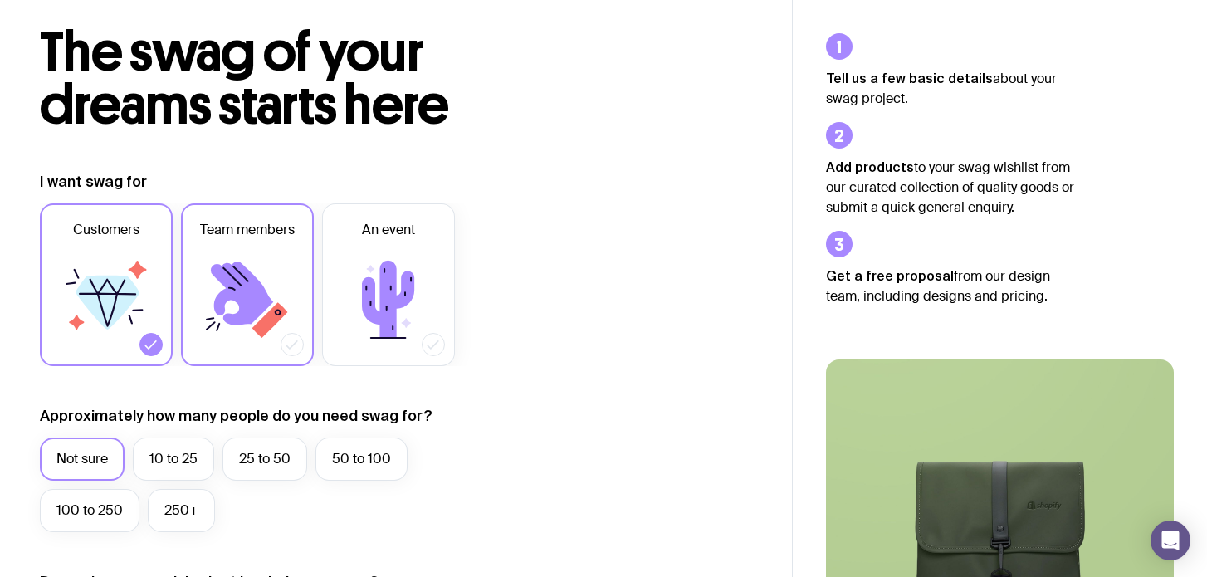
scroll to position [117, 0]
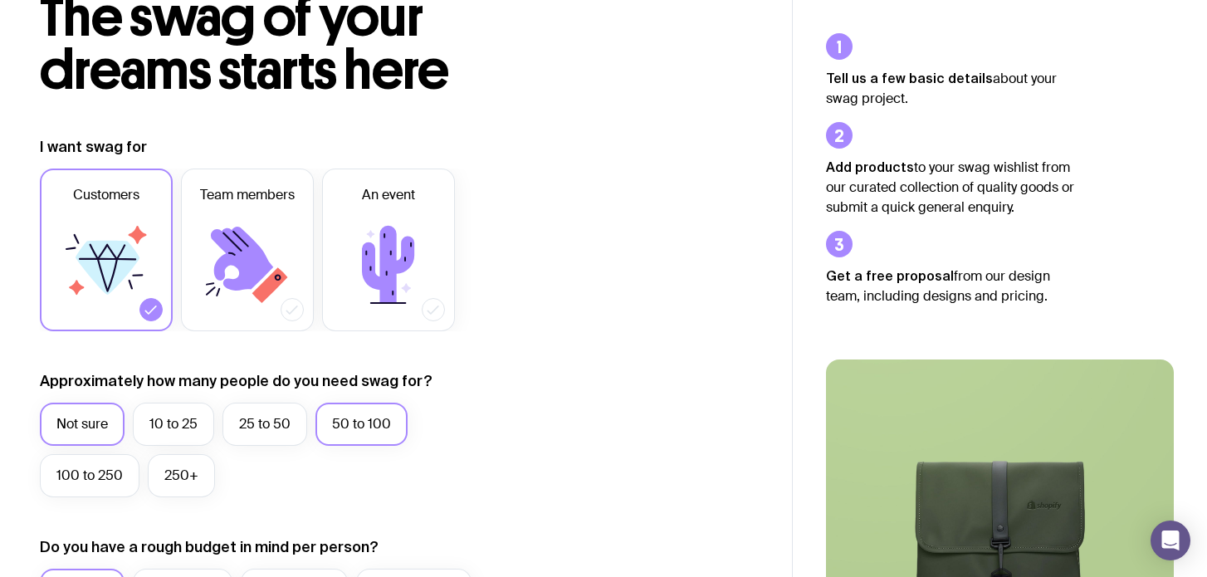
click at [371, 443] on label "50 to 100" at bounding box center [362, 424] width 92 height 43
click at [0, 0] on input "50 to 100" at bounding box center [0, 0] width 0 height 0
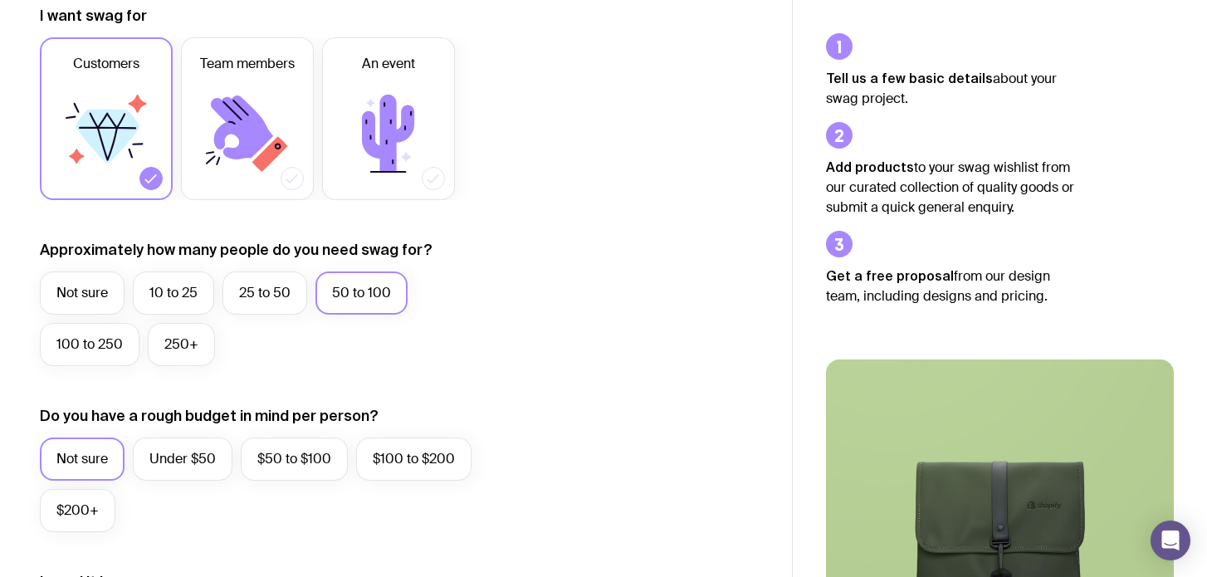
scroll to position [251, 0]
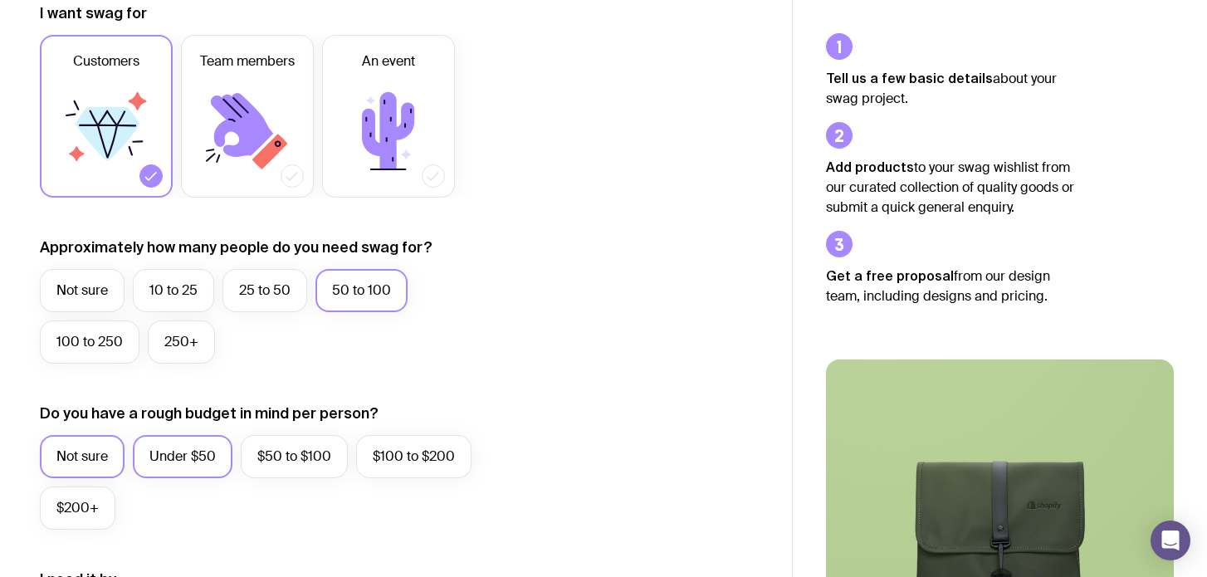
click at [209, 452] on label "Under $50" at bounding box center [183, 456] width 100 height 43
click at [0, 0] on input "Under $50" at bounding box center [0, 0] width 0 height 0
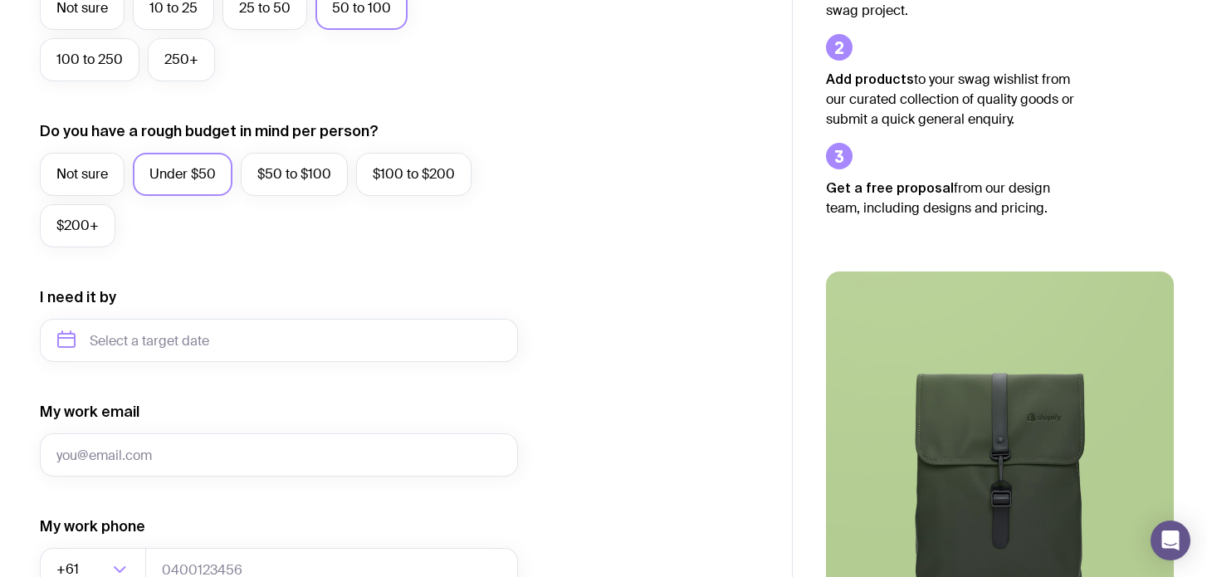
scroll to position [657, 0]
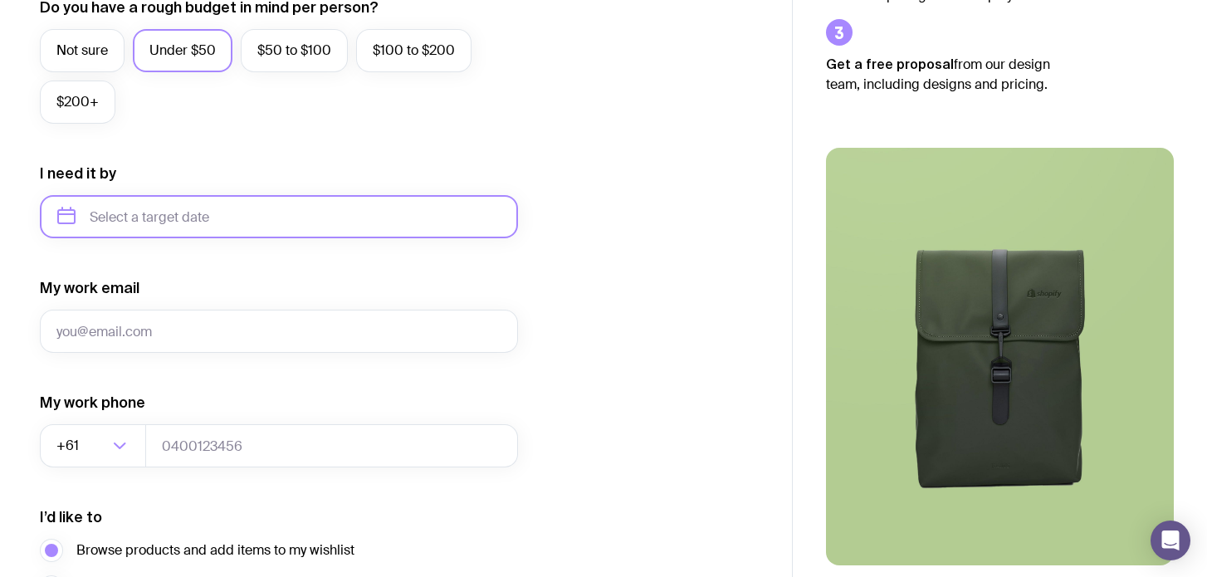
click at [198, 231] on input "text" at bounding box center [279, 216] width 478 height 43
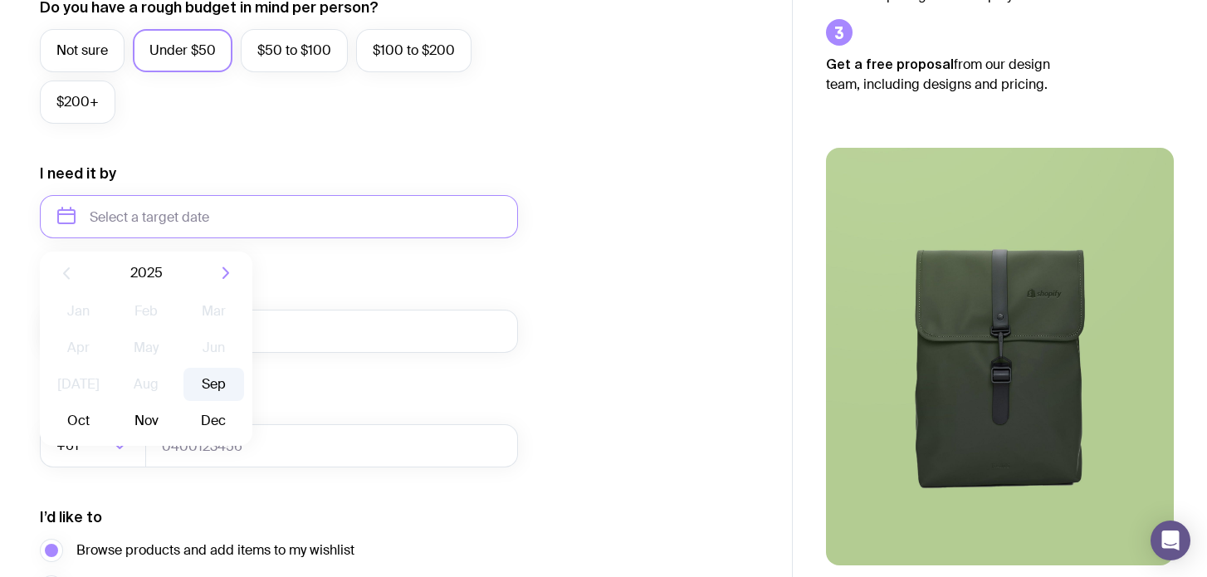
click at [109, 404] on button "Sep" at bounding box center [78, 420] width 61 height 33
type input "[DATE]"
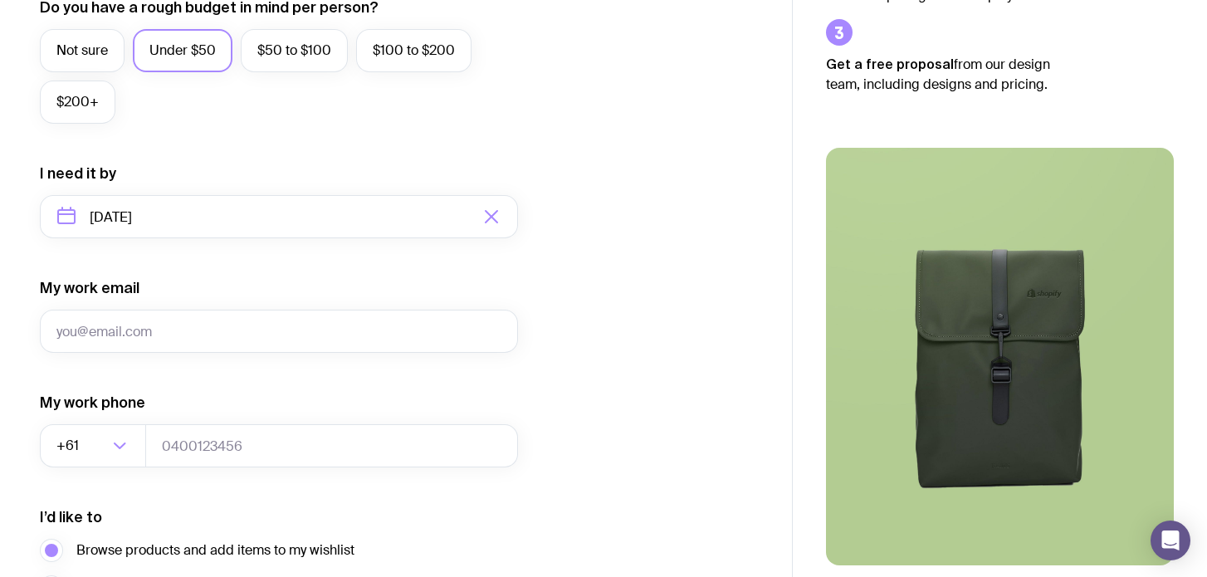
click at [197, 357] on form "I want swag for Customers Team members An event Approximately how many people d…" at bounding box center [279, 139] width 478 height 1084
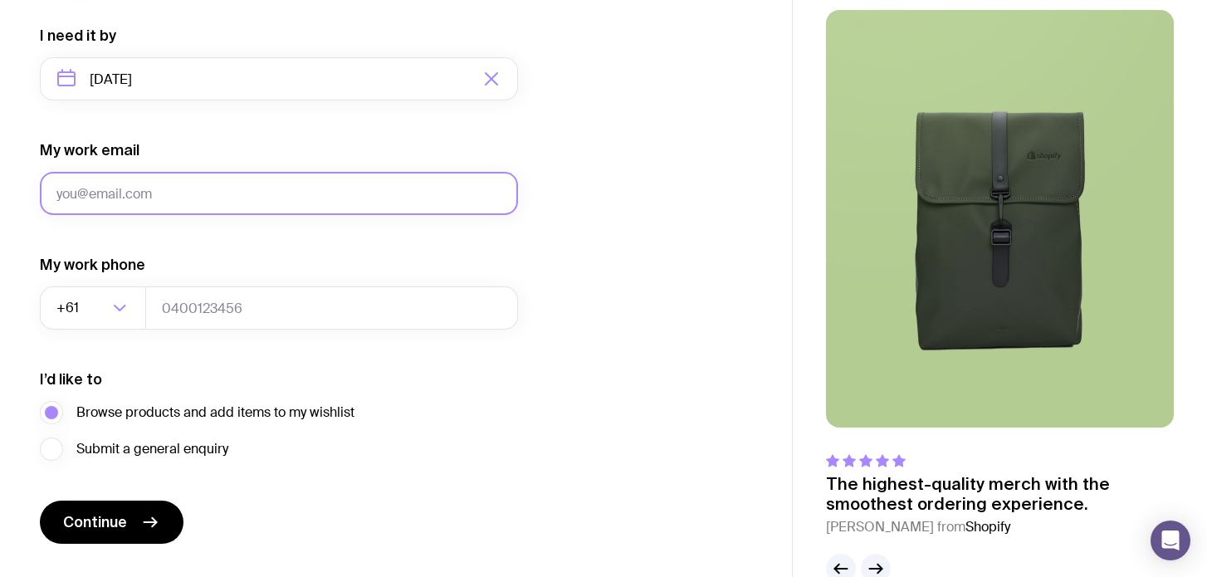
scroll to position [821, 0]
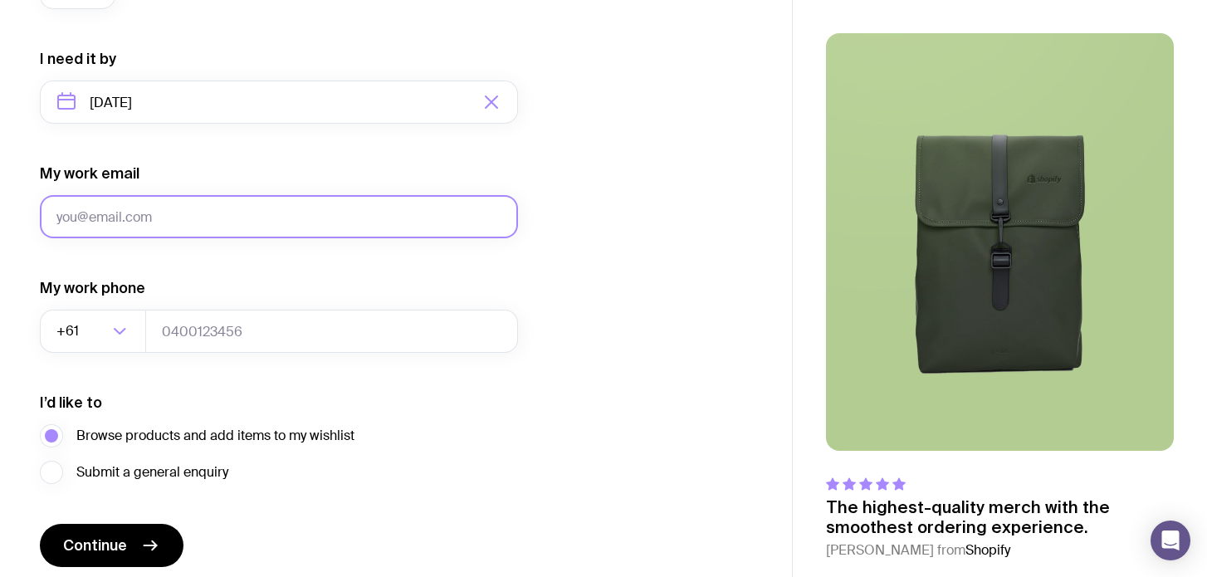
scroll to position [753, 0]
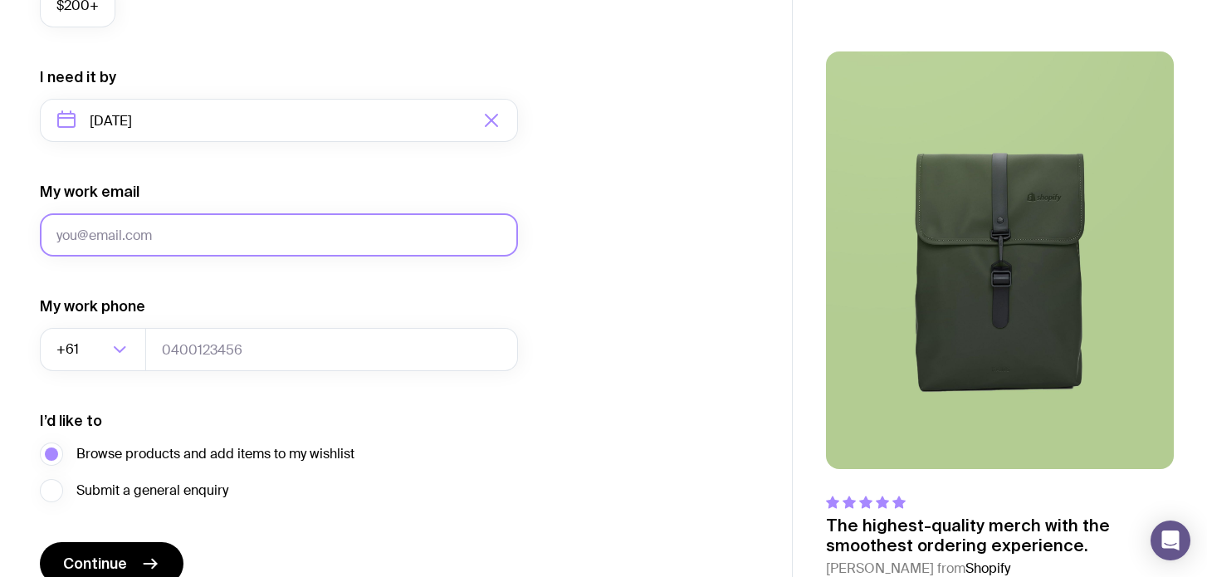
click at [199, 237] on input "My work email" at bounding box center [279, 234] width 478 height 43
type input "[EMAIL_ADDRESS][DOMAIN_NAME]"
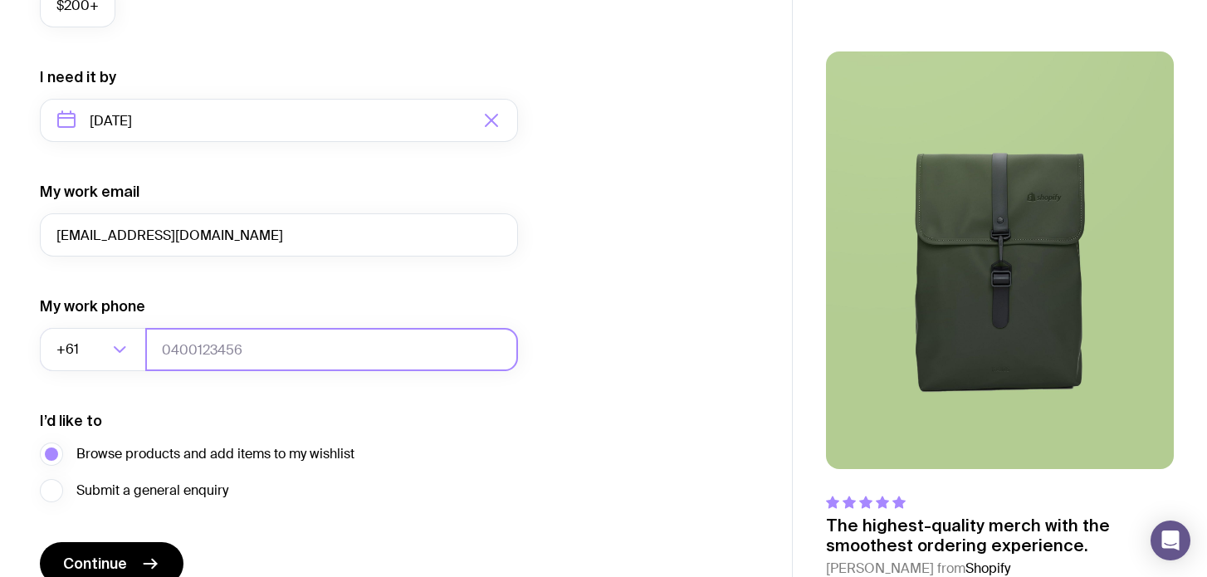
type input "0425604111"
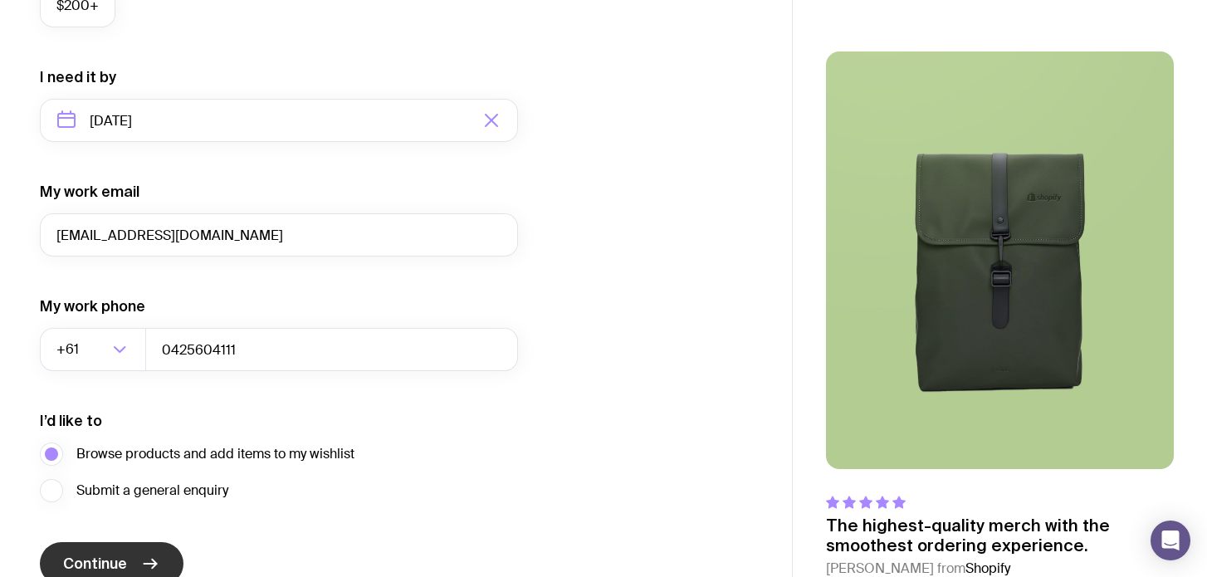
click at [103, 554] on span "Continue" at bounding box center [95, 564] width 64 height 20
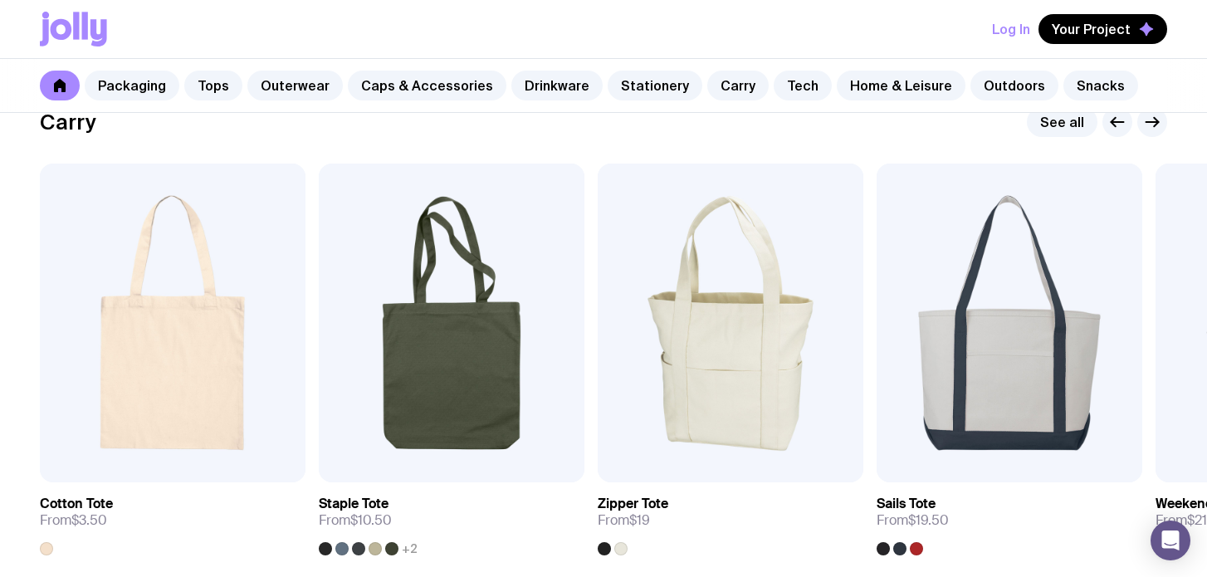
scroll to position [3536, 0]
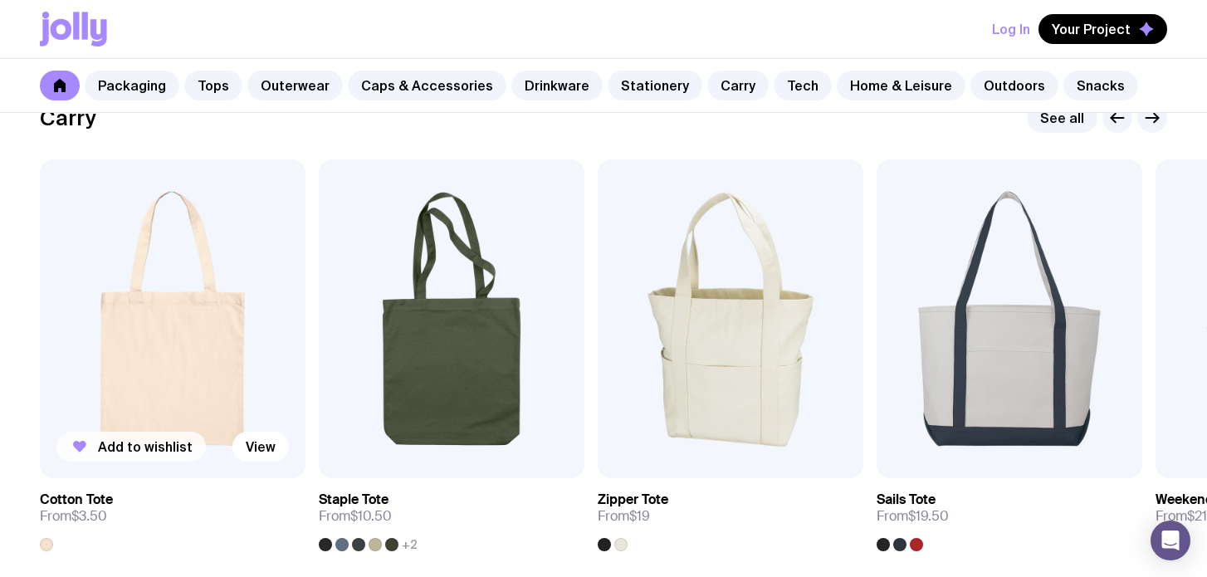
click at [149, 435] on button "Add to wishlist" at bounding box center [130, 447] width 149 height 30
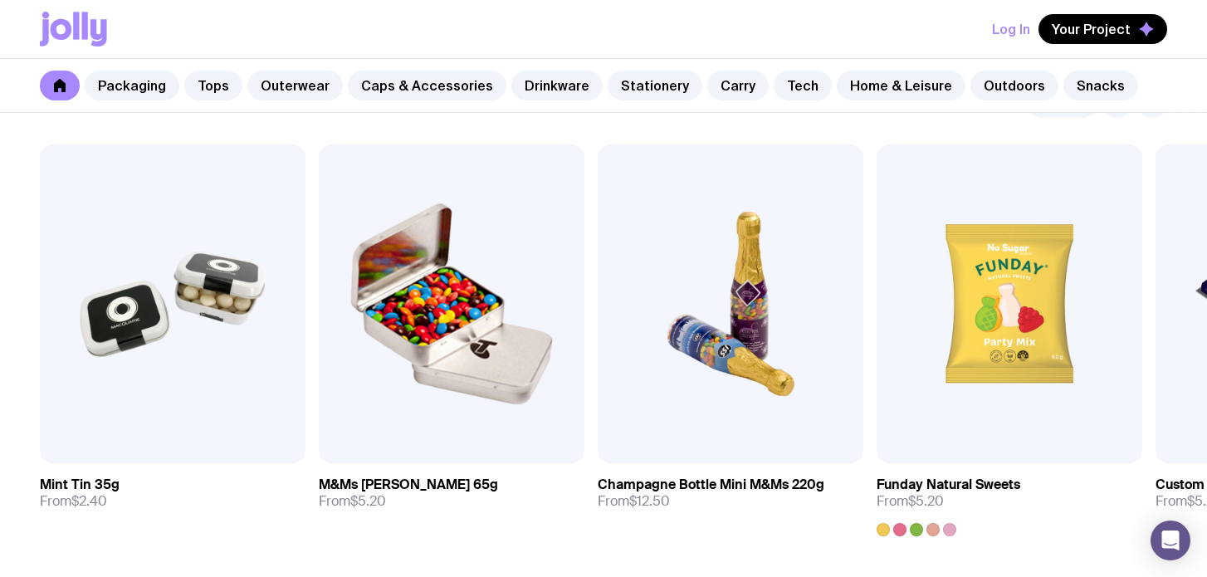
scroll to position [5711, 0]
